Goal: Task Accomplishment & Management: Manage account settings

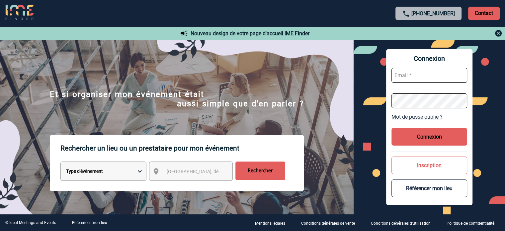
type input "cleborgne@ime-groupe.com"
click at [423, 130] on button "Connexion" at bounding box center [429, 137] width 76 height 18
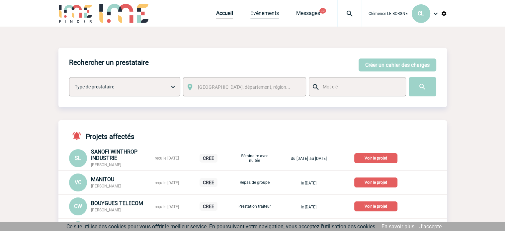
click at [258, 15] on link "Evénements" at bounding box center [264, 14] width 29 height 9
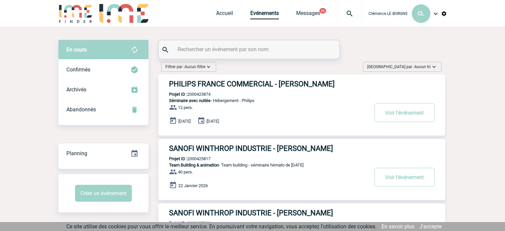
click at [404, 64] on span "Trier par : Aucun tri" at bounding box center [398, 66] width 63 height 7
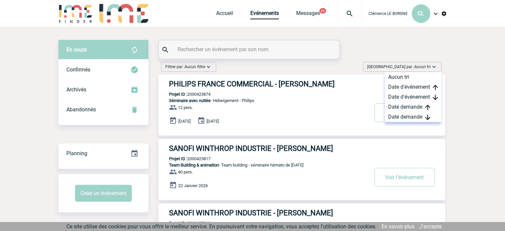
drag, startPoint x: 417, startPoint y: 114, endPoint x: 331, endPoint y: 126, distance: 87.2
click at [416, 115] on div "Date demande" at bounding box center [413, 117] width 56 height 10
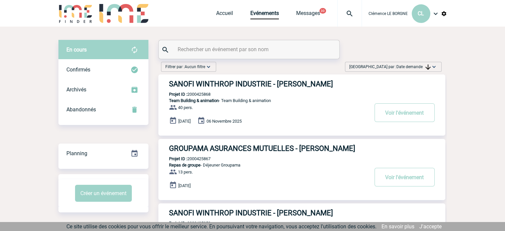
drag, startPoint x: 218, startPoint y: 158, endPoint x: 189, endPoint y: 159, distance: 29.6
click at [189, 159] on div "GROUPAMA ASURANCES MUTUELLES - Abadie ROXANE Projet ID : 2000425867 Repas de gr…" at bounding box center [301, 169] width 287 height 61
copy p "2000425867"
